Goal: Information Seeking & Learning: Learn about a topic

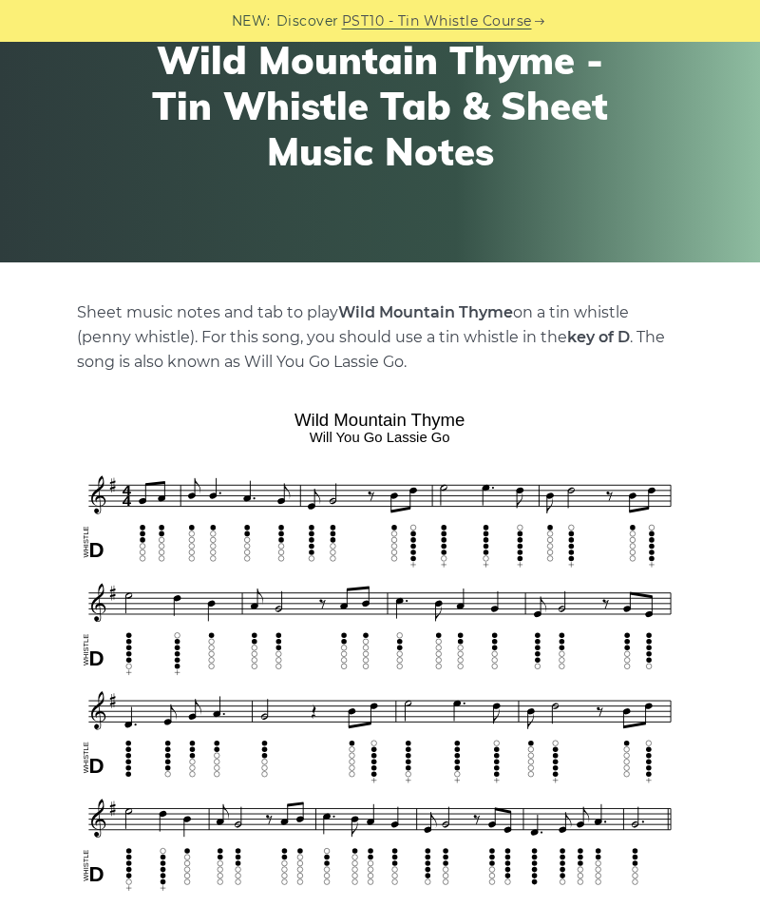
scroll to position [174, 0]
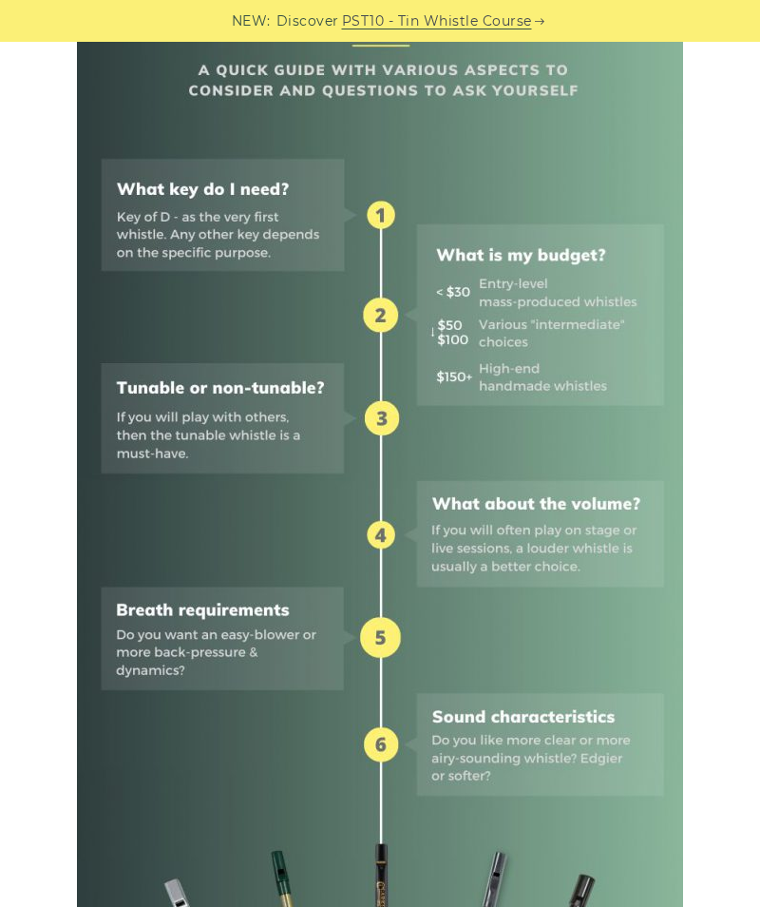
scroll to position [787, 0]
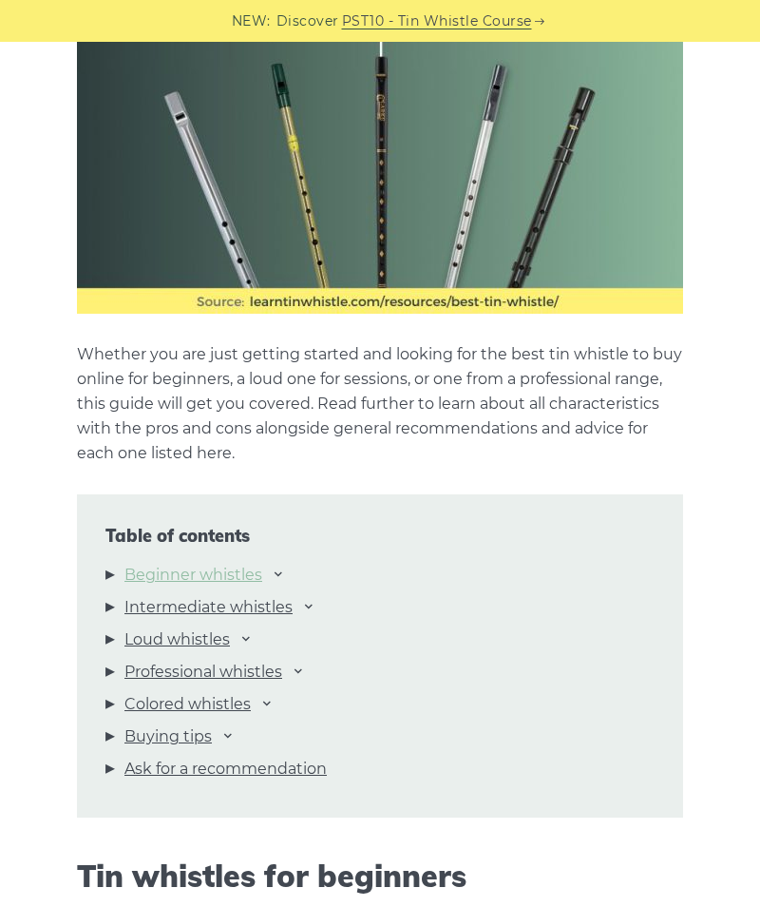
click at [182, 576] on link "Beginner whistles" at bounding box center [194, 575] width 138 height 25
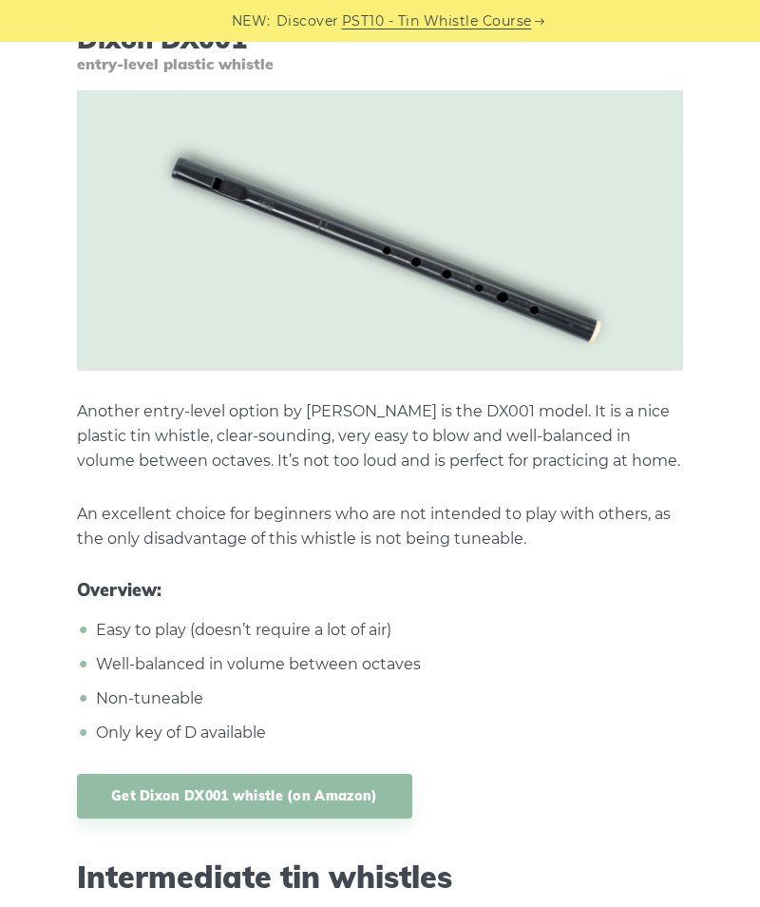
scroll to position [8540, 0]
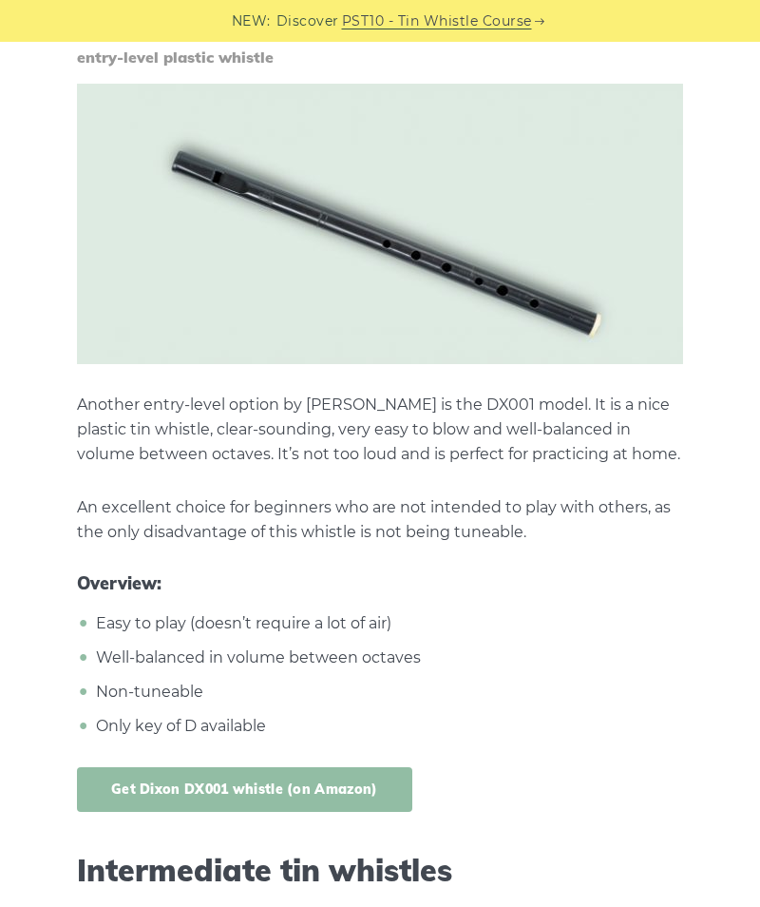
click at [101, 784] on link "Get Dixon DX001 whistle (on Amazon)" at bounding box center [245, 789] width 336 height 45
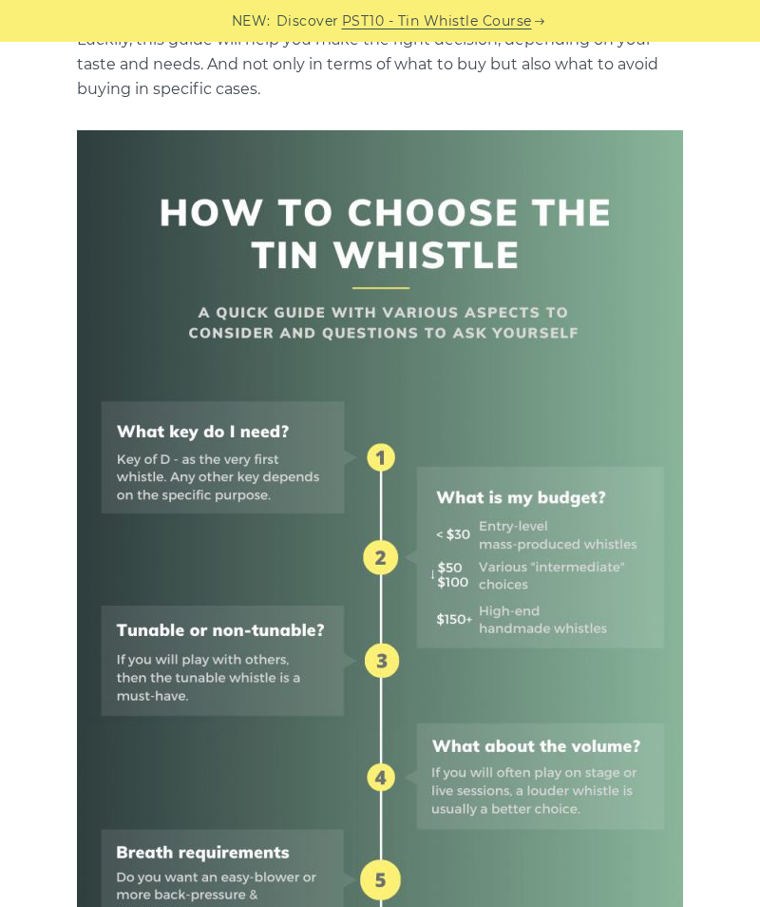
scroll to position [0, 0]
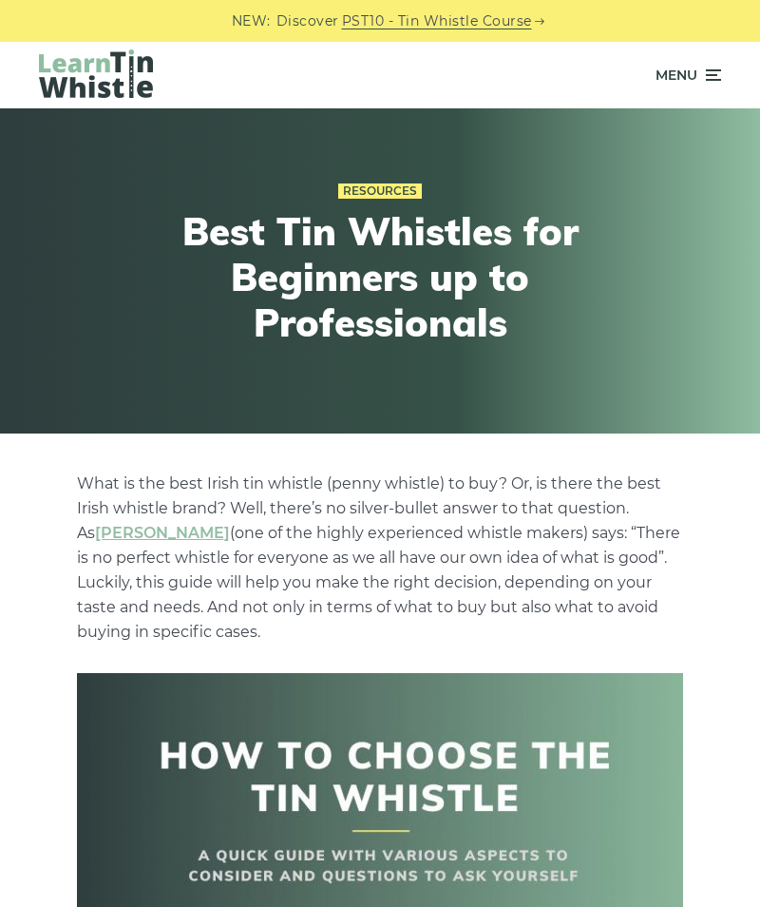
click at [696, 71] on span "Menu" at bounding box center [677, 75] width 42 height 48
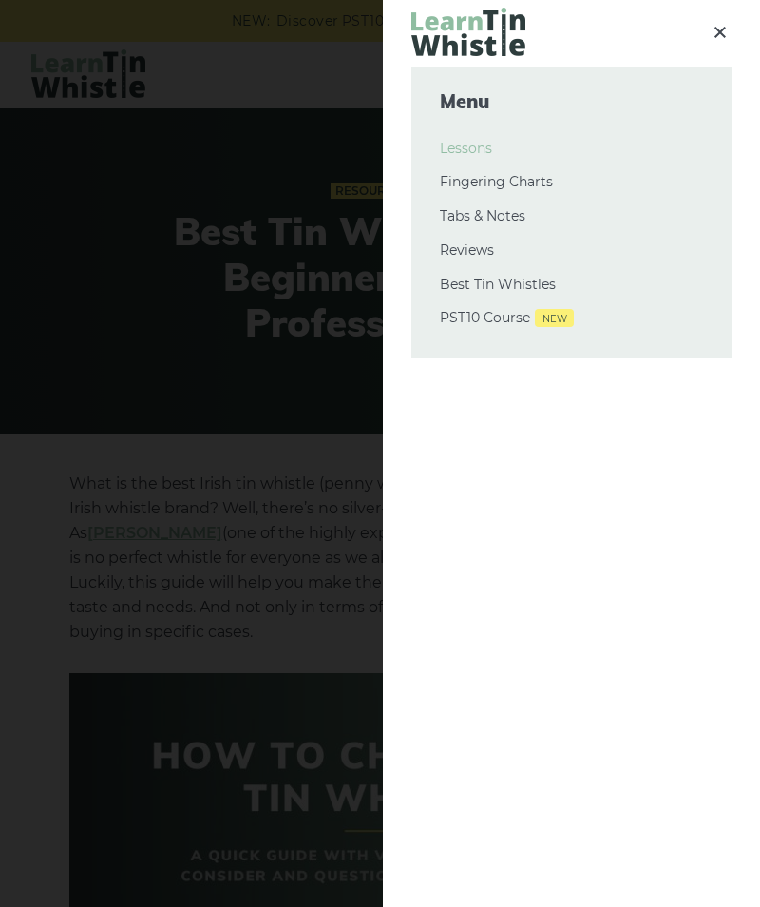
click at [471, 147] on link "Lessons" at bounding box center [571, 149] width 263 height 23
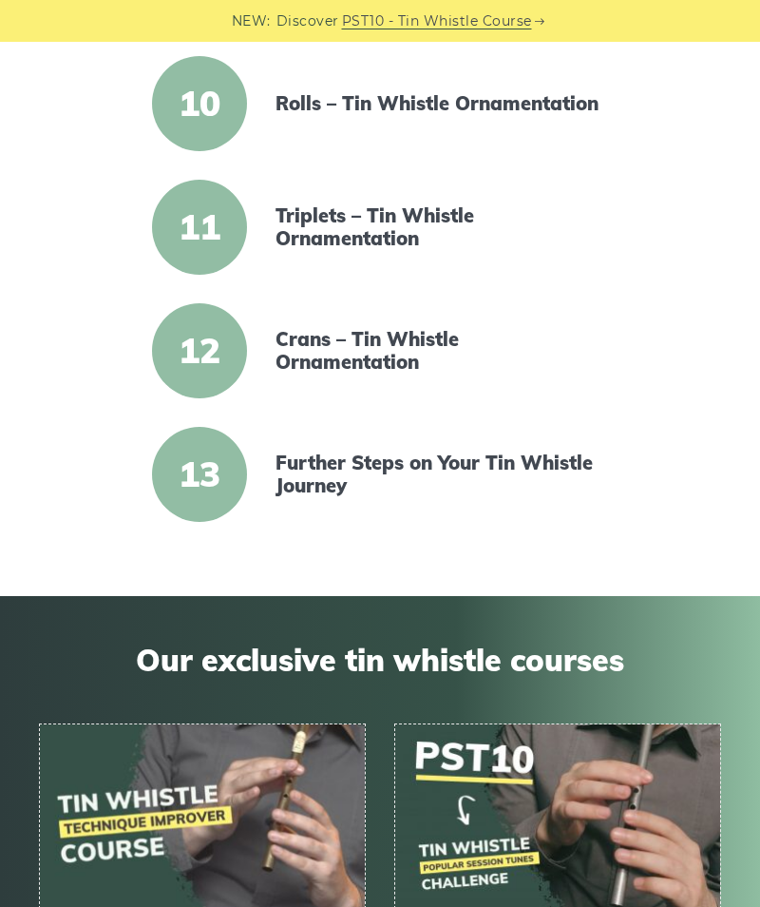
scroll to position [1550, 0]
